Goal: Go to known website: Access a specific website the user already knows

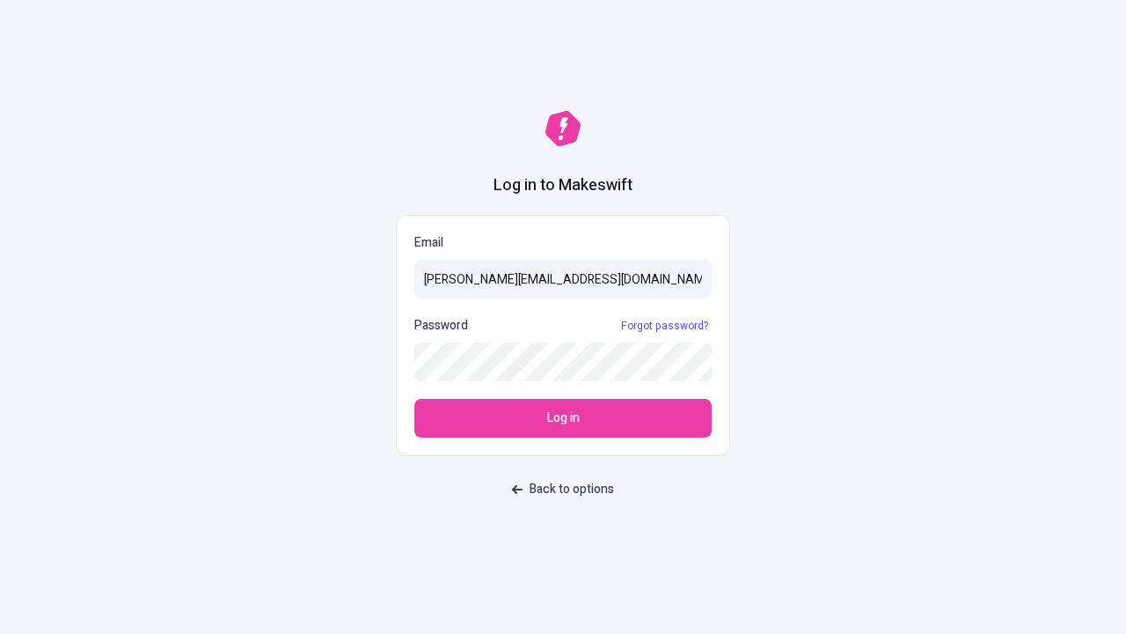
type input "[PERSON_NAME][EMAIL_ADDRESS][DOMAIN_NAME]"
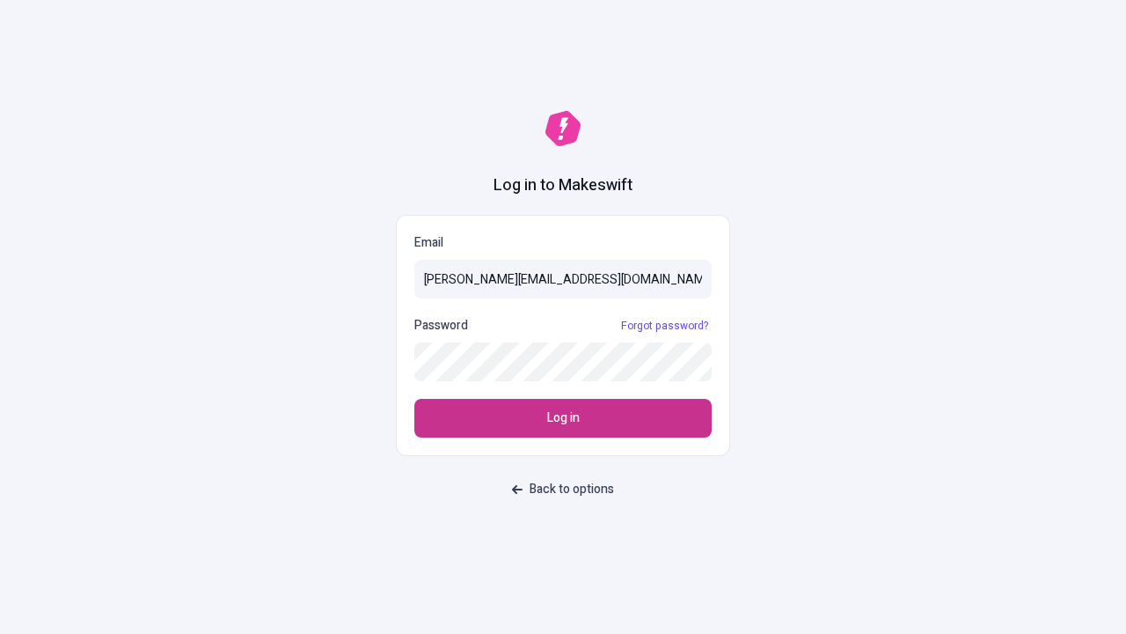
click at [563, 418] on span "Log in" at bounding box center [563, 417] width 33 height 19
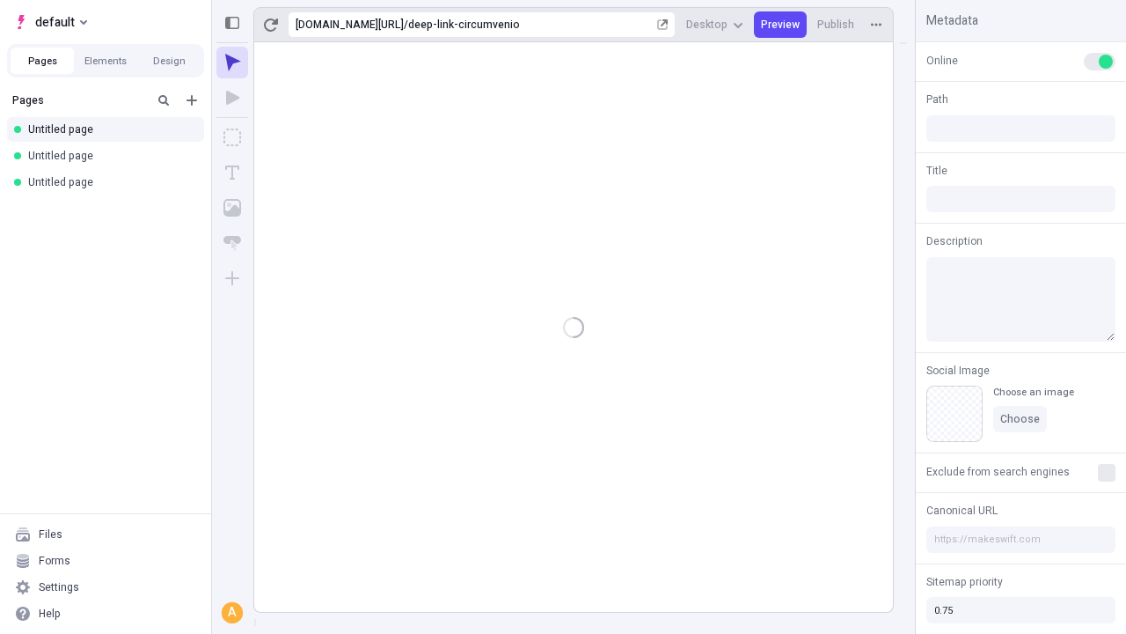
type input "/deep-link-circumvenio"
